Goal: Check status: Check status

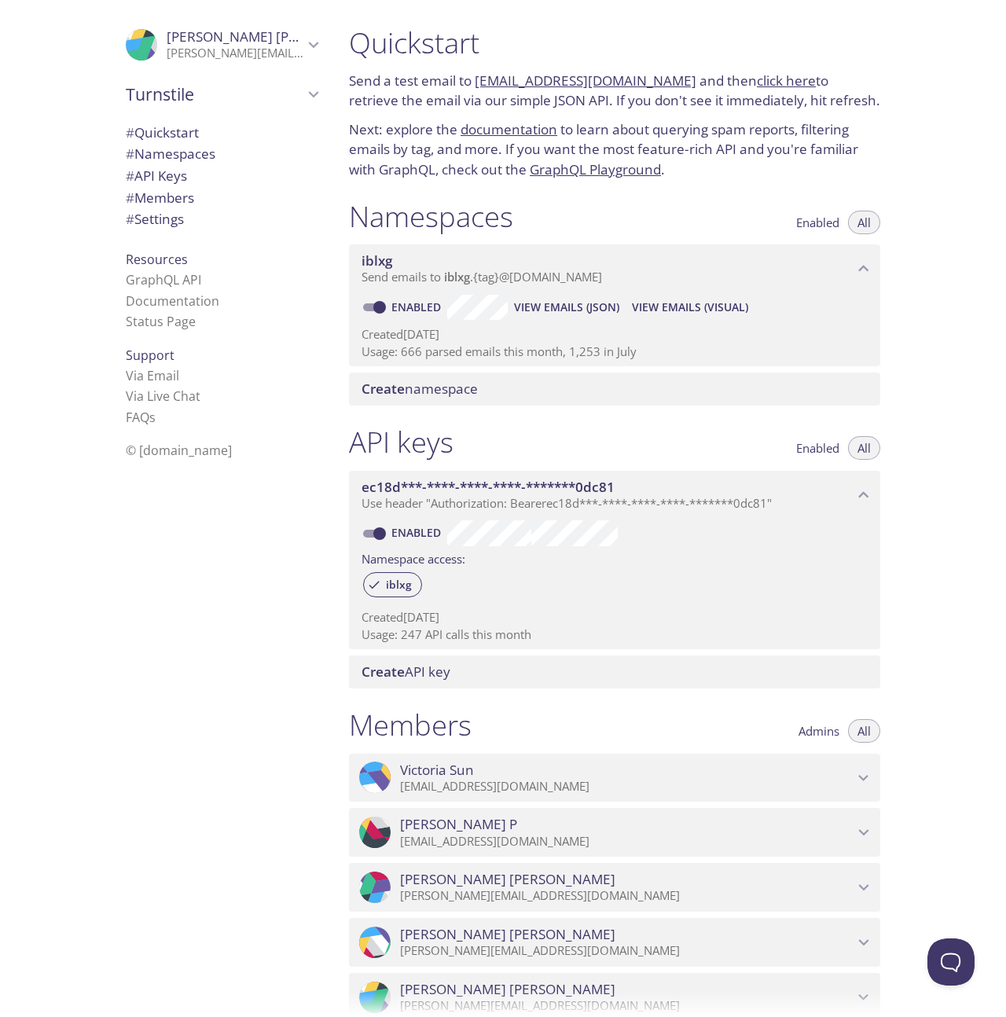
click at [126, 786] on div ".cls-1 { fill: #6d5ca8; } .cls-2 { fill: #3fc191; } .cls-3 { fill: #3b4752; } .…" at bounding box center [219, 508] width 236 height 1017
click at [673, 313] on span "View Emails (Visual)" at bounding box center [690, 307] width 116 height 19
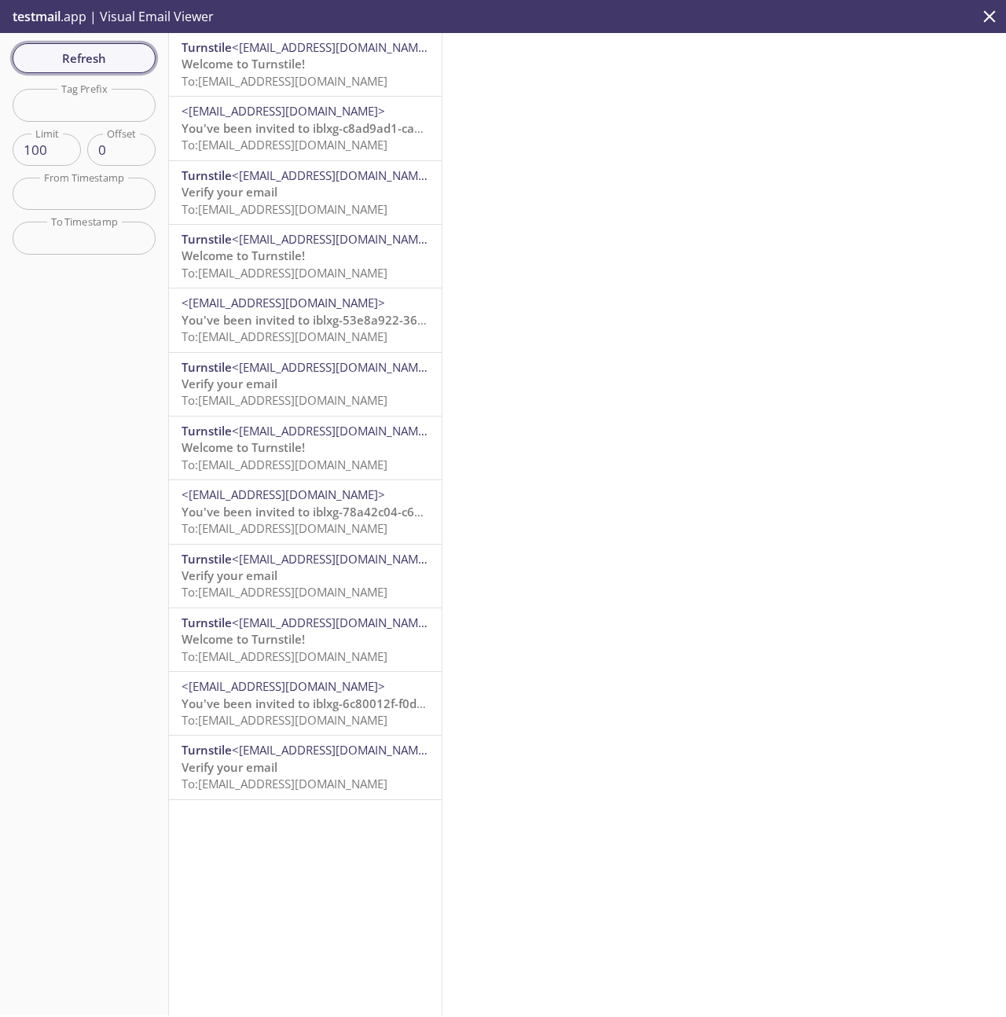
click at [77, 53] on span "Refresh" at bounding box center [84, 58] width 118 height 20
click at [91, 57] on span "Refresh" at bounding box center [84, 58] width 118 height 20
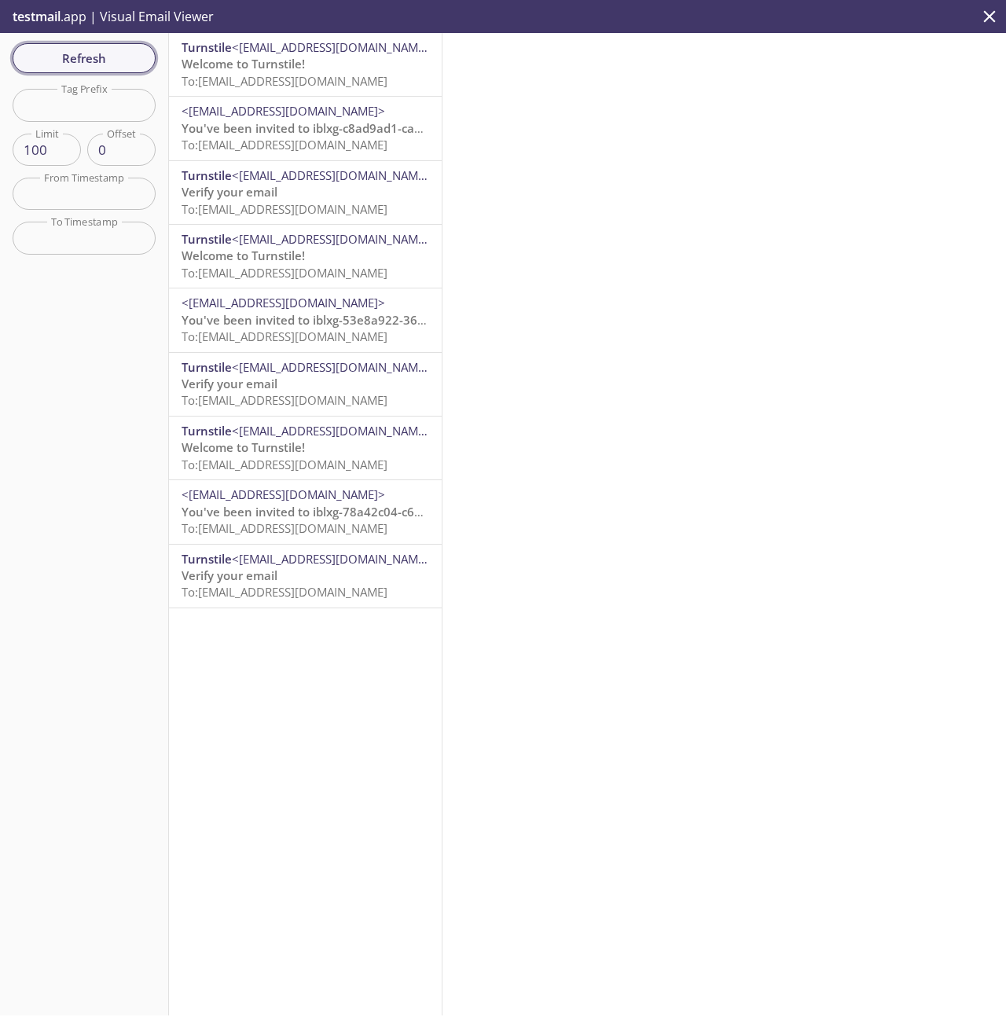
click at [87, 60] on span "Refresh" at bounding box center [84, 58] width 118 height 20
drag, startPoint x: 108, startPoint y: 52, endPoint x: 80, endPoint y: 67, distance: 31.3
click at [107, 52] on span "Refresh" at bounding box center [84, 58] width 118 height 20
click at [64, 68] on button "Refresh" at bounding box center [84, 58] width 143 height 30
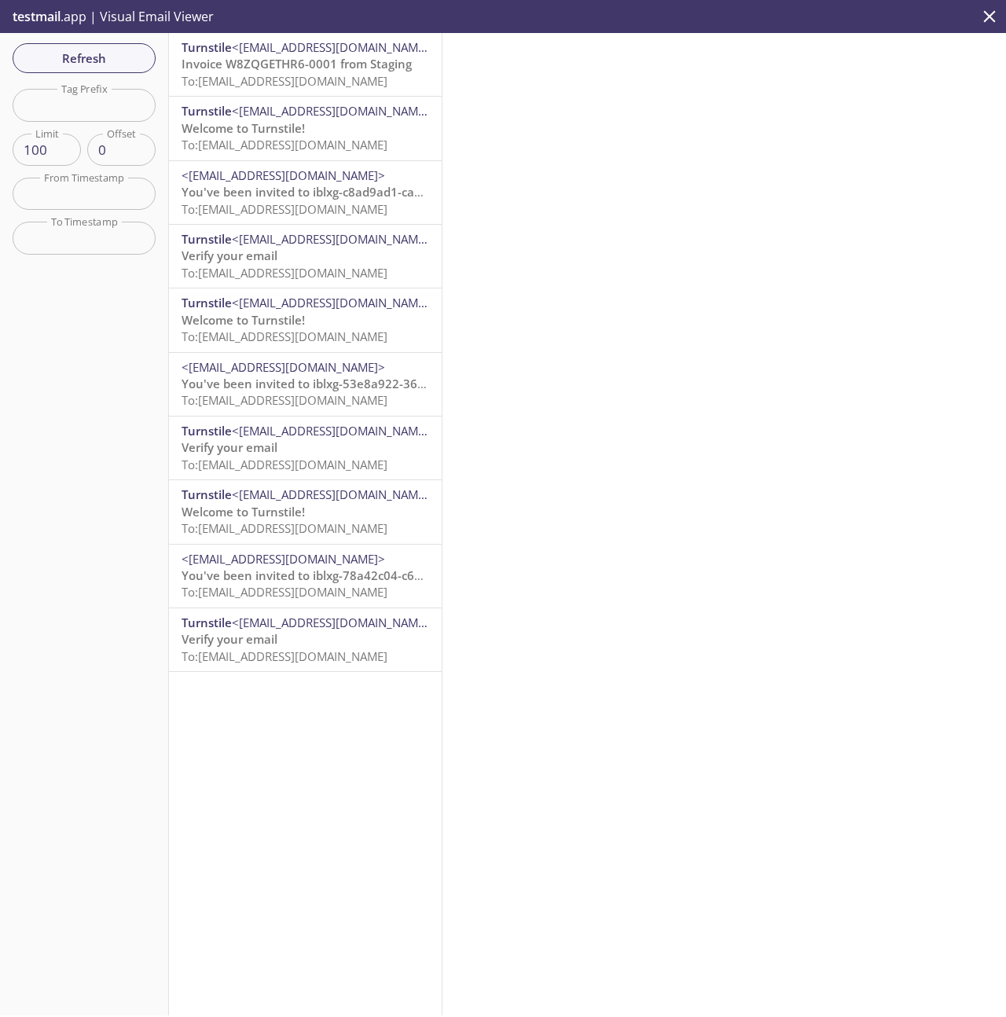
click at [328, 81] on span "To: iblxg.a076e5e5-9d06-4912-921f-4e49e851148a@inbox.testmail.app" at bounding box center [284, 81] width 206 height 16
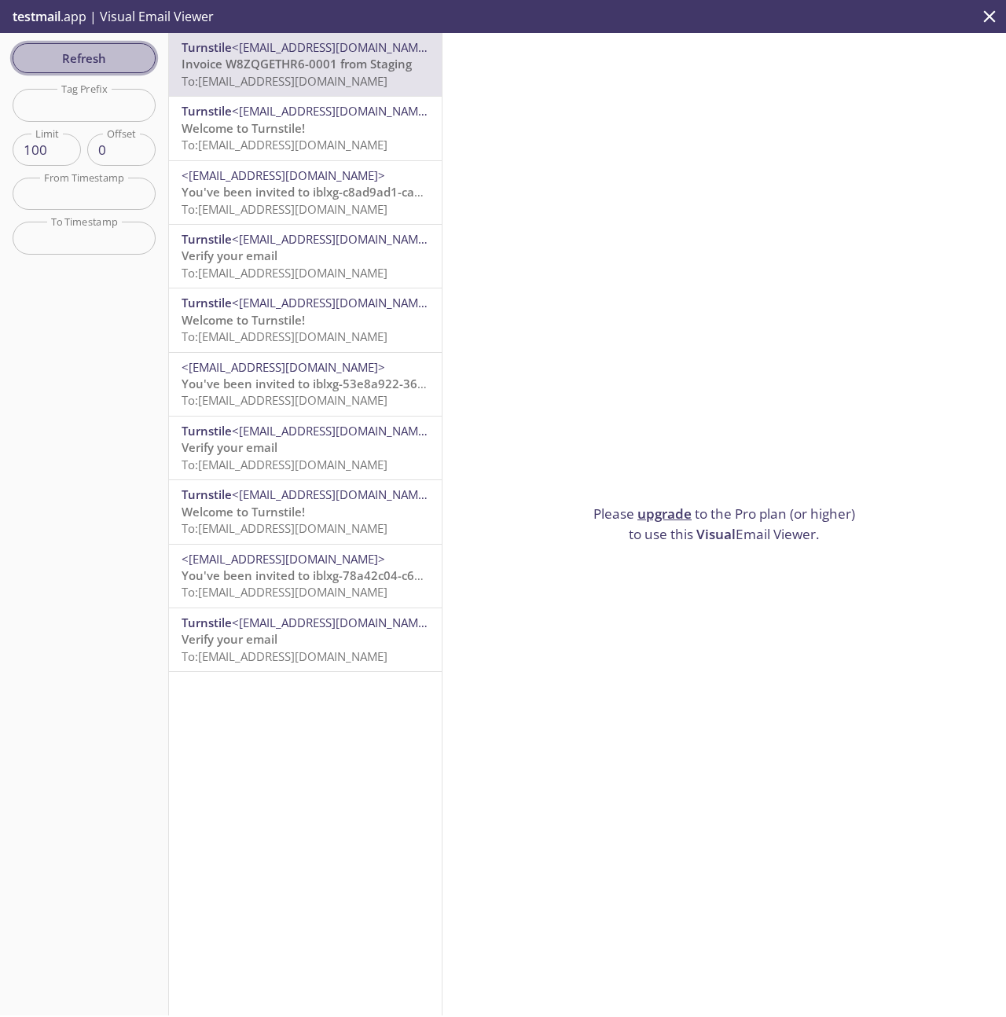
click at [106, 58] on span "Refresh" at bounding box center [84, 58] width 118 height 20
